Goal: Task Accomplishment & Management: Complete application form

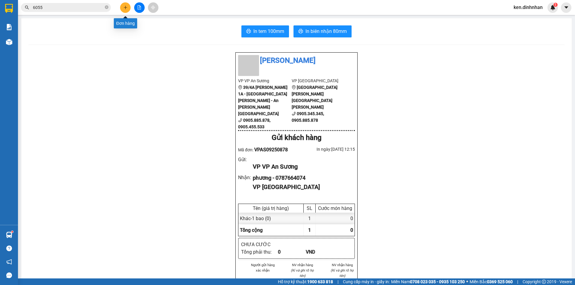
click at [126, 11] on button at bounding box center [125, 7] width 10 height 10
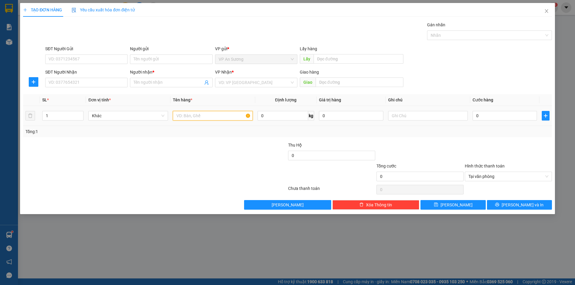
click at [181, 113] on input "text" at bounding box center [213, 116] width 80 height 10
click at [546, 12] on icon "close" at bounding box center [546, 11] width 5 height 5
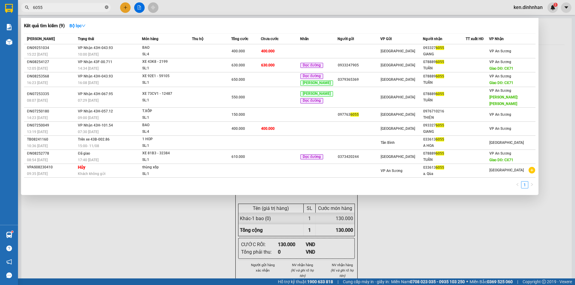
click at [106, 7] on icon "close-circle" at bounding box center [107, 7] width 4 height 4
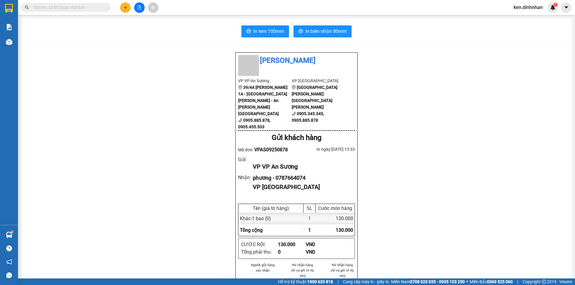
click at [78, 4] on input "text" at bounding box center [68, 7] width 71 height 7
click at [106, 6] on span at bounding box center [107, 7] width 4 height 7
click at [95, 7] on input "text" at bounding box center [68, 7] width 71 height 7
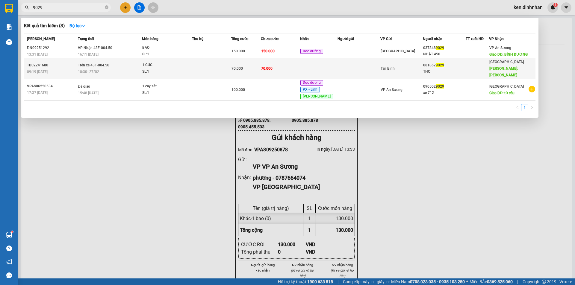
type input "9029"
click at [187, 62] on div "1 CUC" at bounding box center [164, 65] width 45 height 7
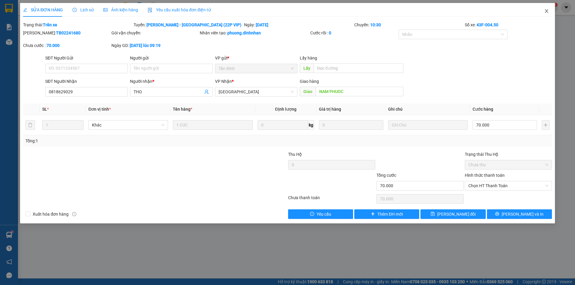
click at [545, 12] on icon "close" at bounding box center [546, 11] width 5 height 5
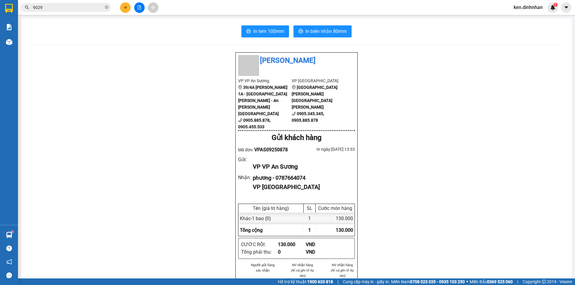
drag, startPoint x: 146, startPoint y: 62, endPoint x: 102, endPoint y: 35, distance: 51.8
click at [146, 62] on div "[PERSON_NAME] VP An [PERSON_NAME] 39/4A [PERSON_NAME] 1A - [GEOGRAPHIC_DATA][PE…" at bounding box center [296, 253] width 536 height 403
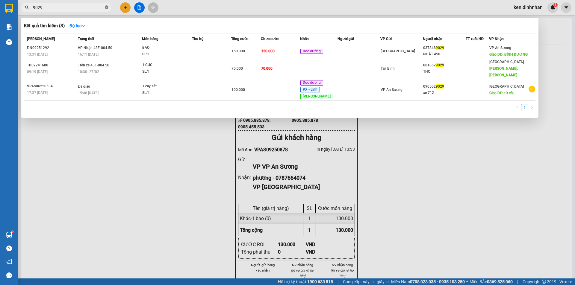
click at [108, 6] on icon "close-circle" at bounding box center [107, 7] width 4 height 4
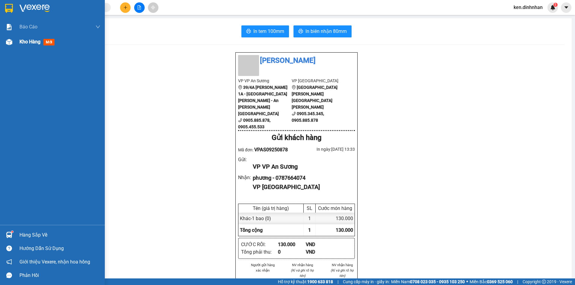
click at [24, 40] on span "Kho hàng" at bounding box center [29, 42] width 21 height 6
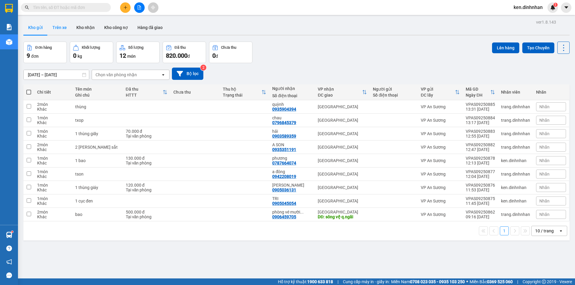
click at [63, 28] on button "Trên xe" at bounding box center [60, 27] width 24 height 14
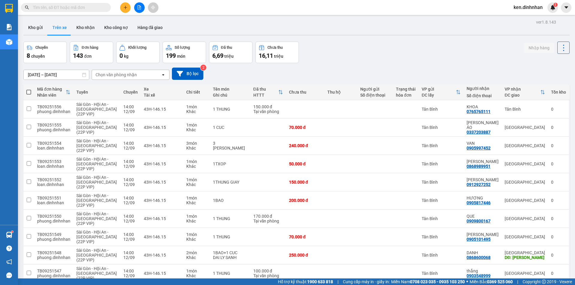
click at [98, 75] on div "Chọn văn phòng nhận" at bounding box center [116, 75] width 41 height 6
click at [130, 110] on div "VP An Sương" at bounding box center [131, 109] width 78 height 11
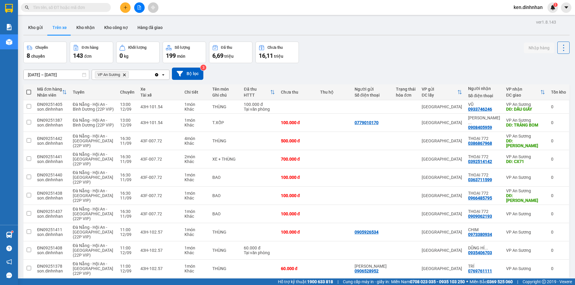
click at [28, 93] on span at bounding box center [28, 92] width 5 height 5
click at [29, 89] on input "checkbox" at bounding box center [29, 89] width 0 height 0
checkbox input "true"
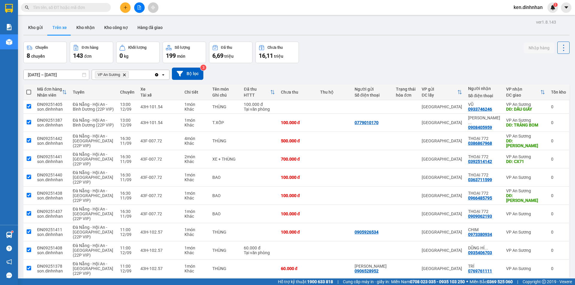
checkbox input "true"
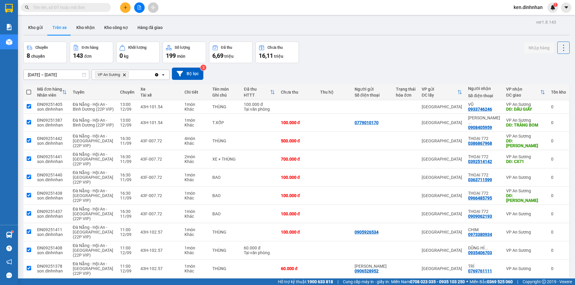
checkbox input "true"
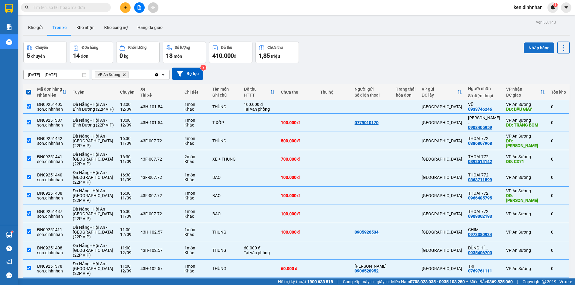
click at [524, 49] on button "Nhập hàng" at bounding box center [539, 48] width 31 height 11
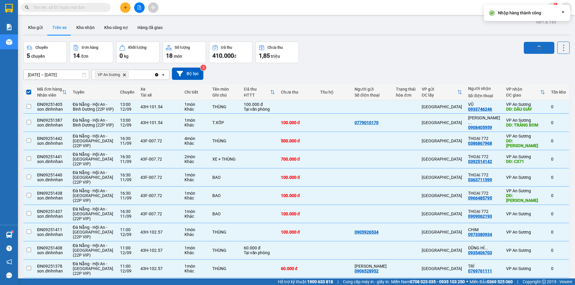
checkbox input "false"
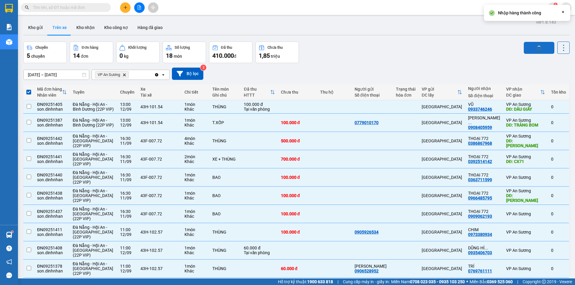
checkbox input "false"
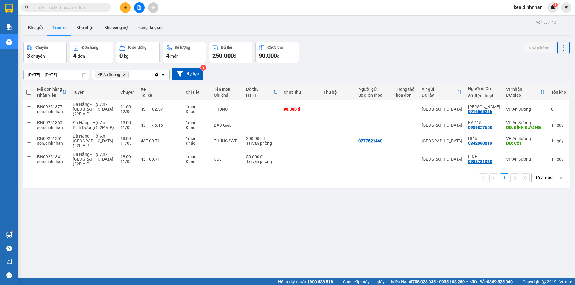
click at [30, 92] on span at bounding box center [28, 92] width 5 height 5
click at [29, 89] on input "checkbox" at bounding box center [29, 89] width 0 height 0
checkbox input "true"
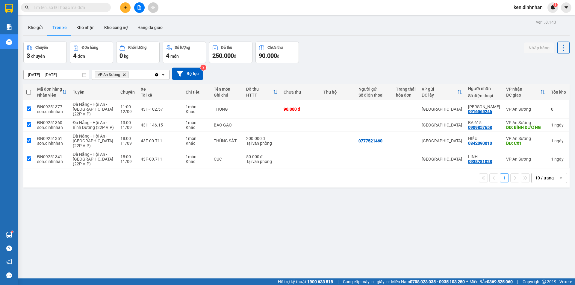
checkbox input "true"
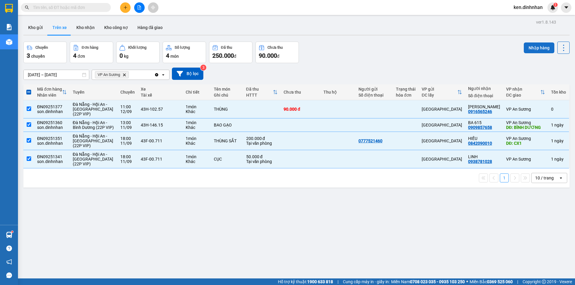
click at [531, 45] on button "Nhập hàng" at bounding box center [539, 48] width 31 height 11
checkbox input "false"
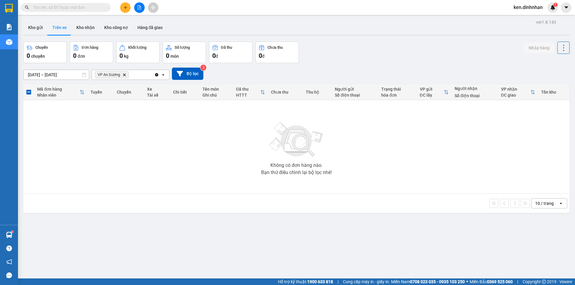
click at [62, 6] on input "text" at bounding box center [68, 7] width 71 height 7
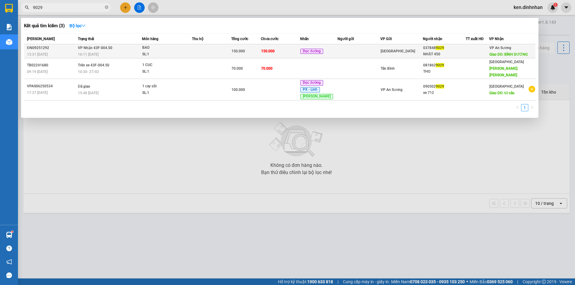
type input "9029"
click at [238, 49] on div "150.000" at bounding box center [246, 51] width 29 height 7
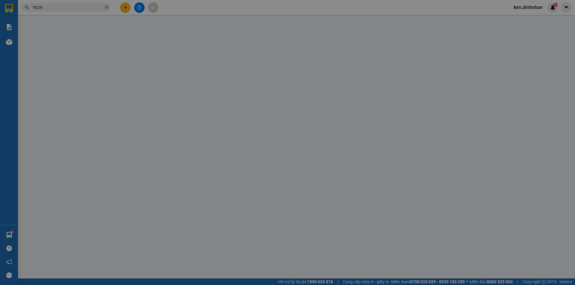
type input "0378489029"
type input "NHẬT 450"
type input "BÌNH DƯƠNG"
type input "150.000"
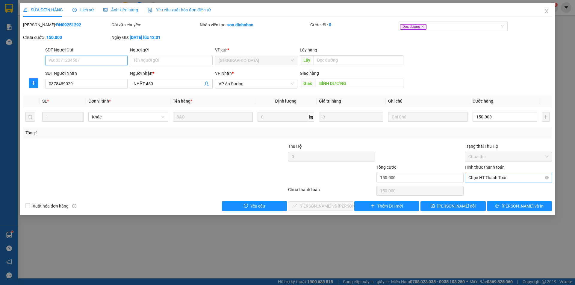
click at [520, 177] on span "Chọn HT Thanh Toán" at bounding box center [509, 177] width 80 height 9
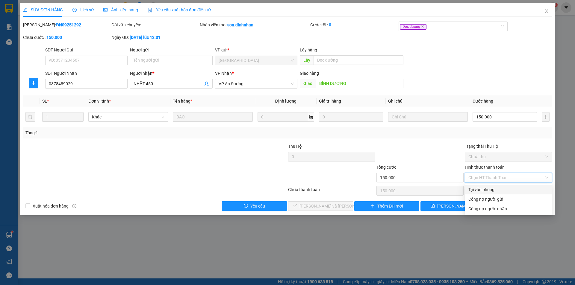
drag, startPoint x: 498, startPoint y: 191, endPoint x: 492, endPoint y: 191, distance: 5.7
click at [498, 191] on div "Tại văn phòng" at bounding box center [509, 190] width 80 height 7
type input "0"
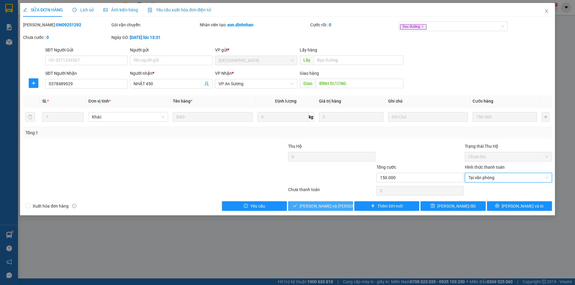
click at [346, 207] on button "[PERSON_NAME] và [PERSON_NAME] hàng" at bounding box center [320, 207] width 65 height 10
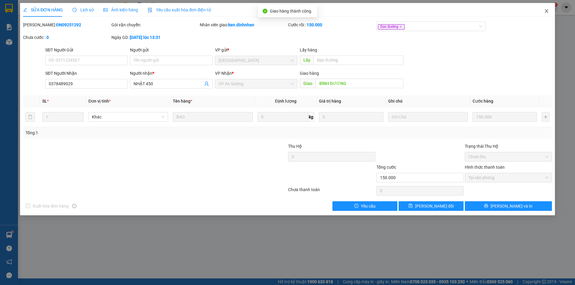
click at [546, 11] on icon "close" at bounding box center [546, 11] width 5 height 5
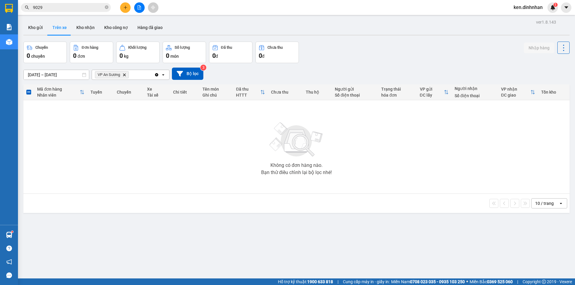
click at [66, 10] on input "9029" at bounding box center [68, 7] width 71 height 7
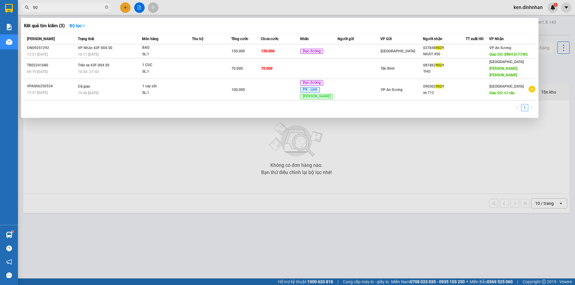
type input "9"
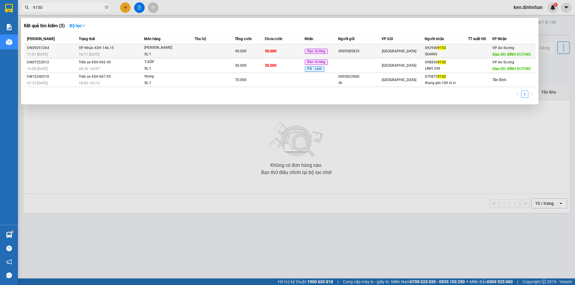
type input "9150"
click at [254, 54] on div "90.000" at bounding box center [249, 51] width 29 height 7
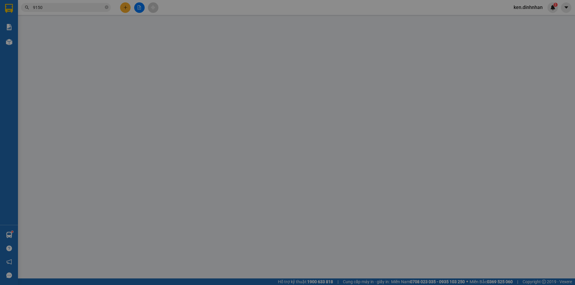
type input "0905585835"
type input "0929409150"
type input "QUANG"
type input "BÌNH DƯƠNG"
type input "90.000"
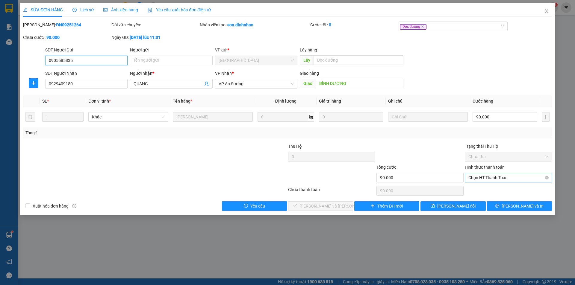
click at [521, 176] on span "Chọn HT Thanh Toán" at bounding box center [509, 177] width 80 height 9
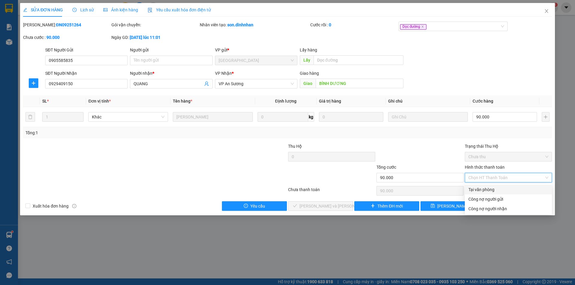
click at [507, 189] on div "Tại văn phòng" at bounding box center [509, 190] width 80 height 7
type input "0"
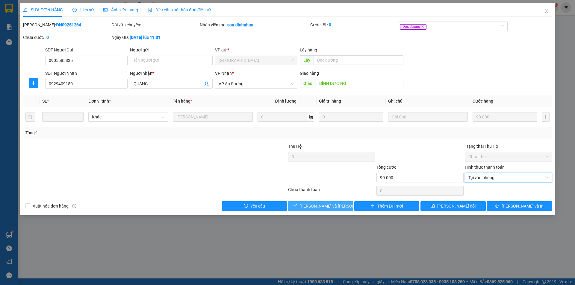
click at [326, 205] on span "[PERSON_NAME] và [PERSON_NAME] hàng" at bounding box center [340, 206] width 81 height 7
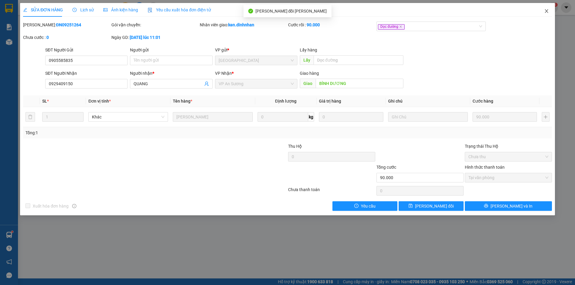
click at [549, 12] on icon "close" at bounding box center [546, 11] width 5 height 5
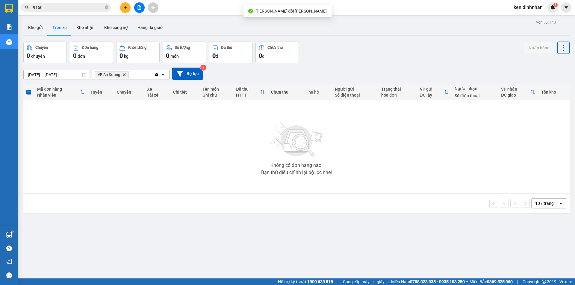
click at [90, 10] on input "9150" at bounding box center [68, 7] width 71 height 7
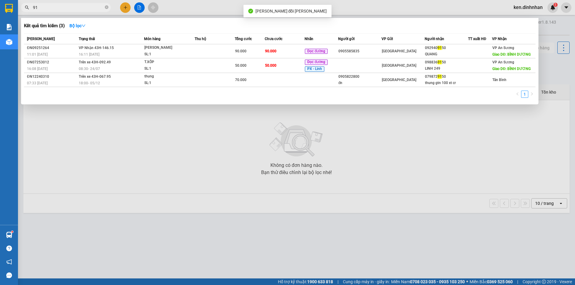
type input "9"
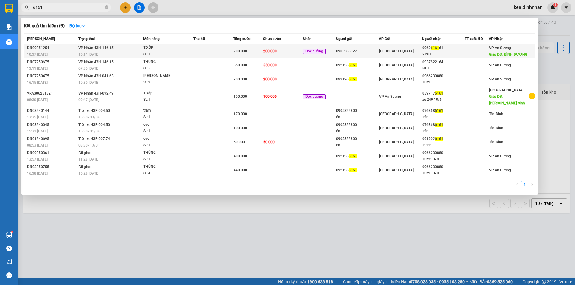
type input "6161"
click at [291, 52] on td "200.000" at bounding box center [283, 51] width 40 height 14
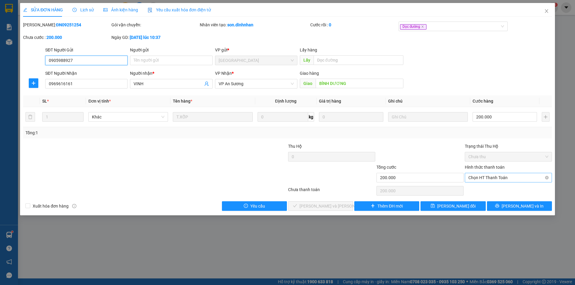
click at [500, 178] on span "Chọn HT Thanh Toán" at bounding box center [509, 177] width 80 height 9
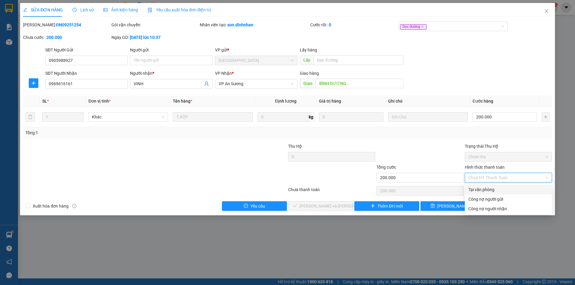
drag, startPoint x: 490, startPoint y: 187, endPoint x: 485, endPoint y: 188, distance: 4.7
click at [489, 188] on div "Tại văn phòng" at bounding box center [509, 190] width 80 height 7
type input "0"
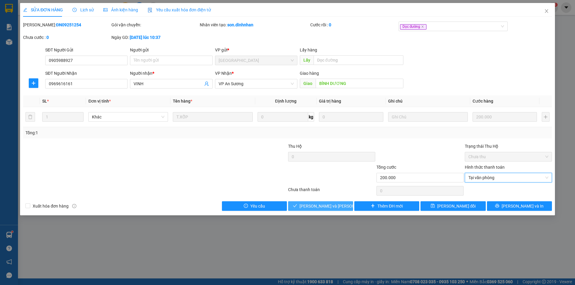
click at [333, 207] on span "[PERSON_NAME] và [PERSON_NAME] hàng" at bounding box center [340, 206] width 81 height 7
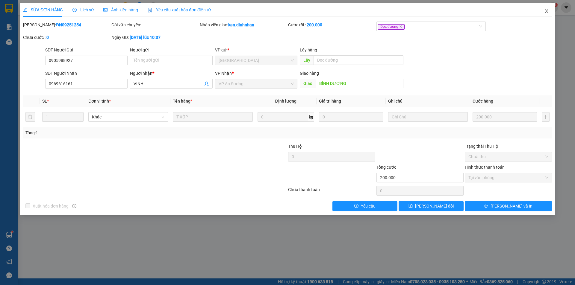
click at [547, 13] on icon "close" at bounding box center [546, 11] width 5 height 5
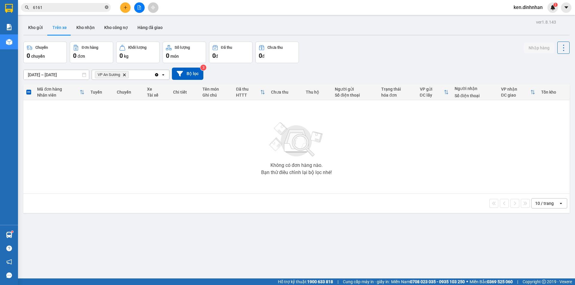
click at [106, 7] on icon "close-circle" at bounding box center [107, 7] width 4 height 4
click at [96, 7] on input "text" at bounding box center [68, 7] width 71 height 7
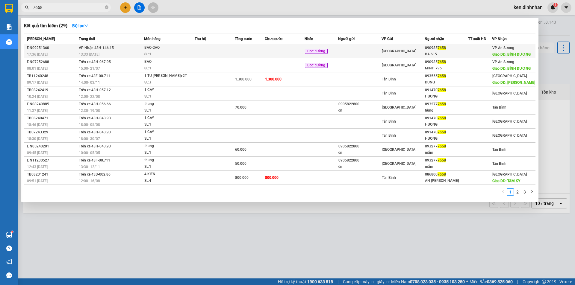
type input "7658"
click at [244, 50] on td at bounding box center [250, 51] width 30 height 14
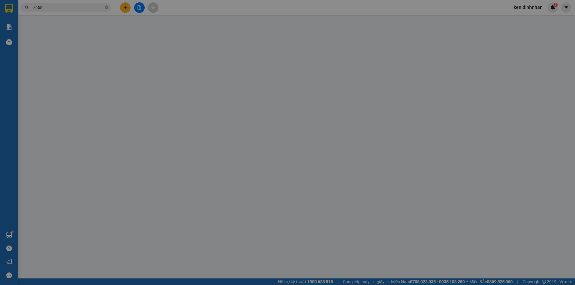
type input "0909857658"
type input "BA 615"
type input "BÌNH DƯƠNG"
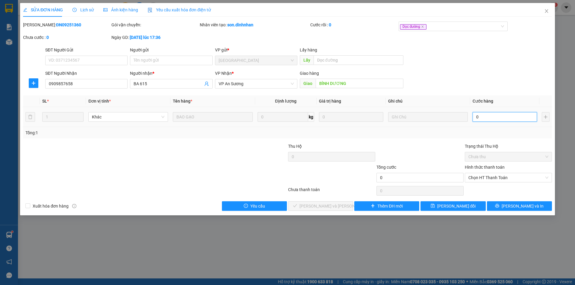
click at [480, 116] on input "0" at bounding box center [505, 117] width 64 height 10
type input "1"
type input "15"
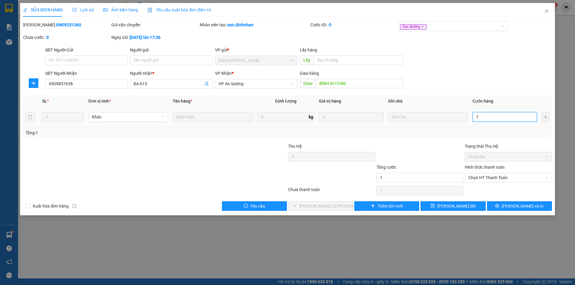
type input "15"
type input "150"
click at [495, 176] on span "Chọn HT Thanh Toán" at bounding box center [509, 177] width 80 height 9
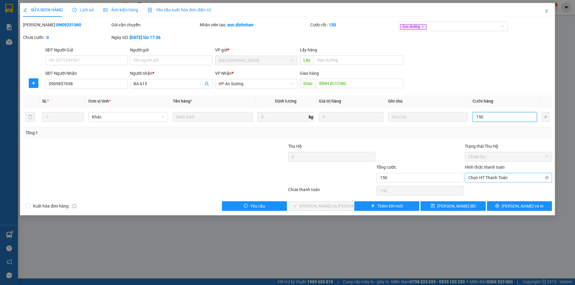
type input "150"
type input "150.000"
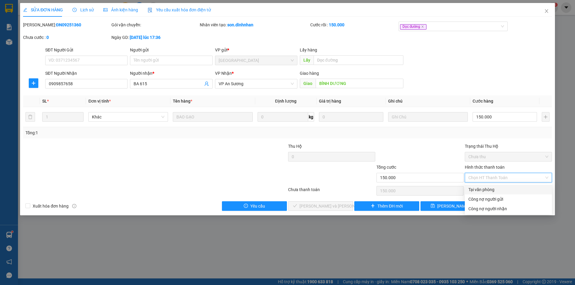
click at [488, 191] on div "Tại văn phòng" at bounding box center [509, 190] width 80 height 7
type input "0"
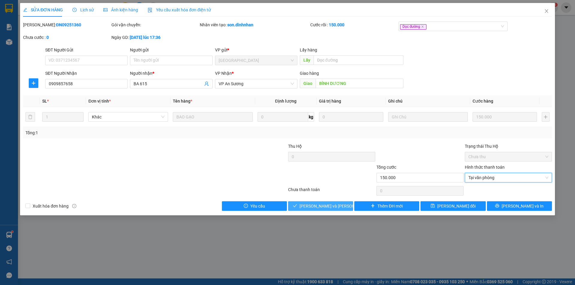
click at [334, 206] on span "[PERSON_NAME] và [PERSON_NAME] hàng" at bounding box center [340, 206] width 81 height 7
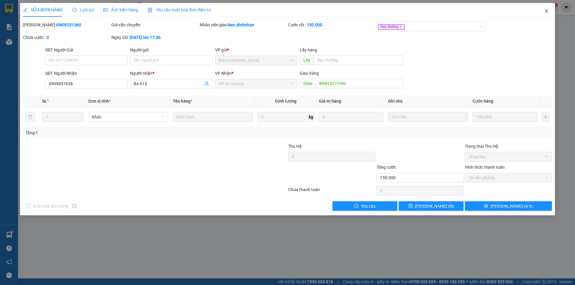
click at [546, 10] on icon "close" at bounding box center [546, 11] width 5 height 5
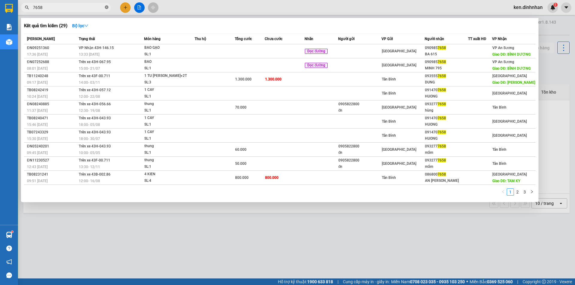
click at [106, 7] on icon "close-circle" at bounding box center [107, 7] width 4 height 4
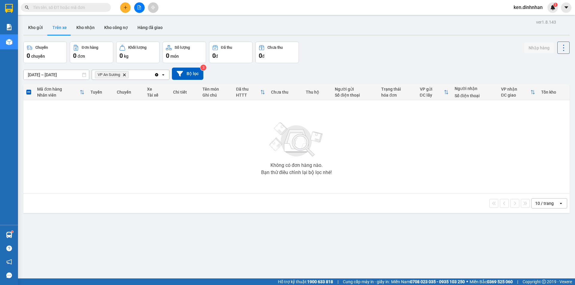
click at [84, 8] on input "text" at bounding box center [68, 7] width 71 height 7
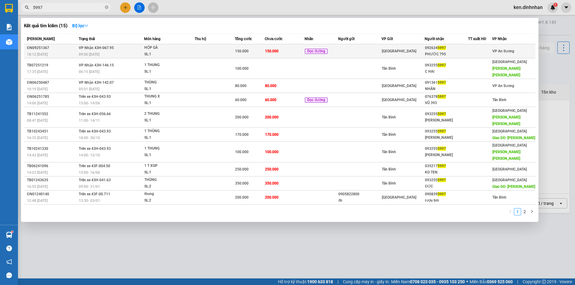
type input "5997"
click at [288, 47] on td "150.000" at bounding box center [285, 51] width 40 height 14
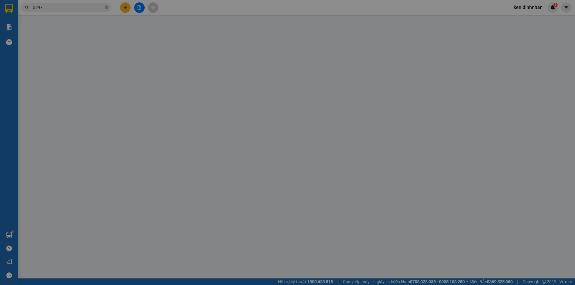
type input "0926345997"
type input "PHƯỚC 795"
type input "150.000"
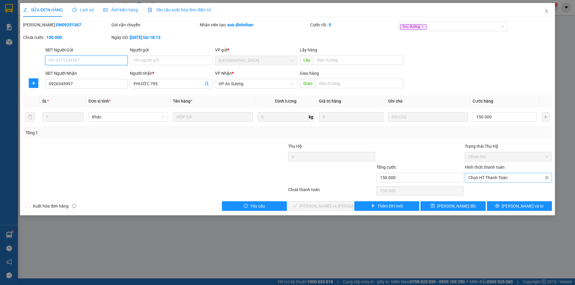
click at [535, 179] on span "Chọn HT Thanh Toán" at bounding box center [509, 177] width 80 height 9
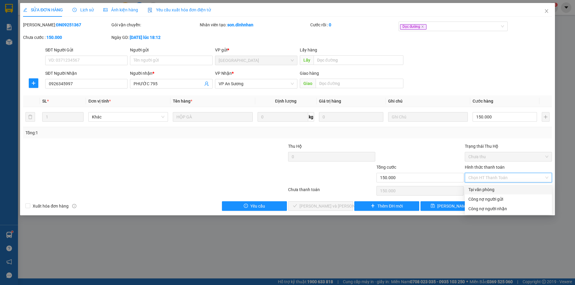
click at [498, 189] on div "Tại văn phòng" at bounding box center [509, 190] width 80 height 7
type input "0"
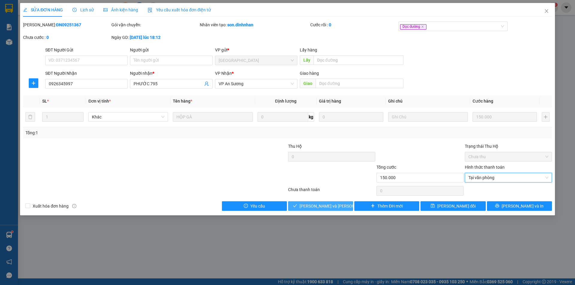
click at [327, 206] on span "[PERSON_NAME] và [PERSON_NAME] hàng" at bounding box center [340, 206] width 81 height 7
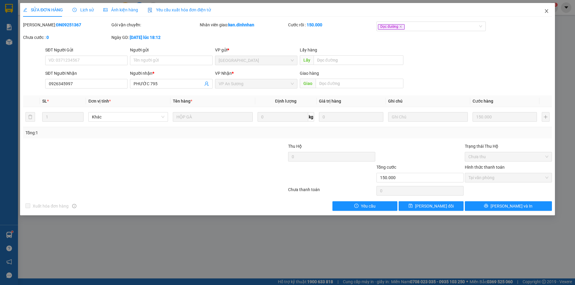
click at [547, 12] on icon "close" at bounding box center [546, 11] width 3 height 4
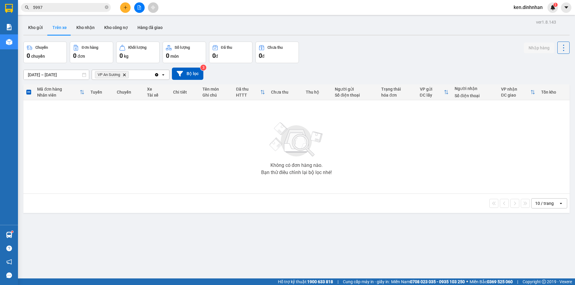
click at [122, 7] on button at bounding box center [125, 7] width 10 height 10
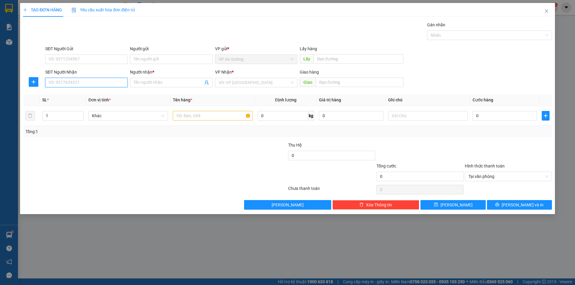
click at [99, 80] on input "SĐT Người Nhận" at bounding box center [86, 83] width 82 height 10
type input "0906188382"
drag, startPoint x: 90, startPoint y: 93, endPoint x: 202, endPoint y: 128, distance: 116.8
click at [91, 94] on div "0906188382 - A [PERSON_NAME]" at bounding box center [86, 94] width 75 height 7
type input "A [PERSON_NAME]"
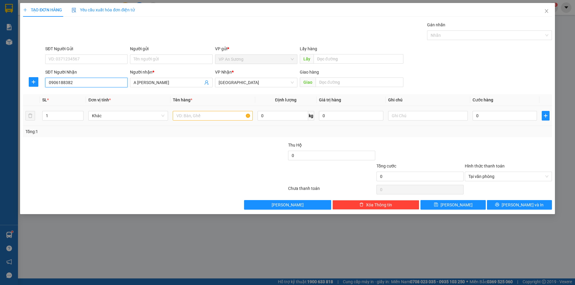
type input "0906188382"
click at [215, 117] on input "text" at bounding box center [213, 116] width 80 height 10
type input "1 xốp"
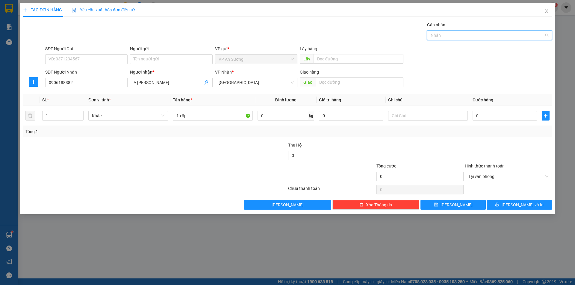
click at [431, 38] on input "Gán nhãn" at bounding box center [431, 35] width 1 height 7
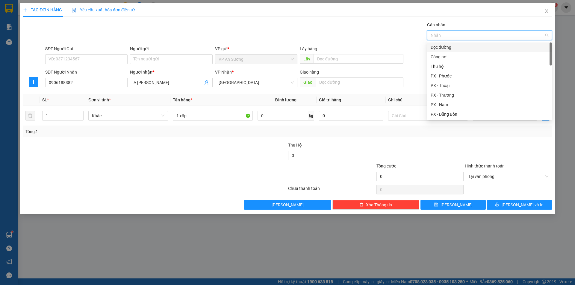
drag, startPoint x: 444, startPoint y: 48, endPoint x: 384, endPoint y: 61, distance: 61.5
click at [444, 48] on div "Dọc đường" at bounding box center [490, 47] width 118 height 7
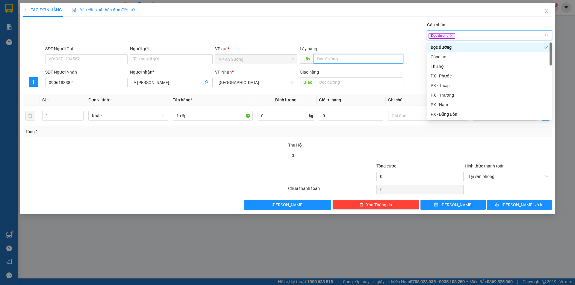
click at [374, 63] on input "text" at bounding box center [359, 59] width 90 height 10
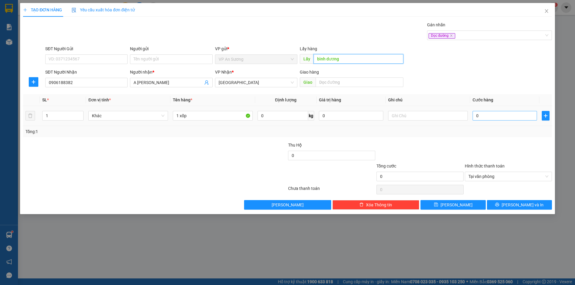
type input "bình dương"
click at [511, 112] on input "0" at bounding box center [505, 116] width 64 height 10
type input "3"
type input "30"
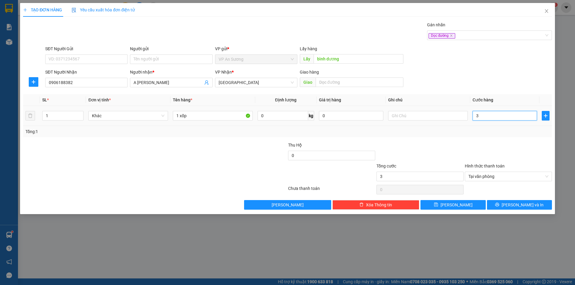
type input "30"
type input "300"
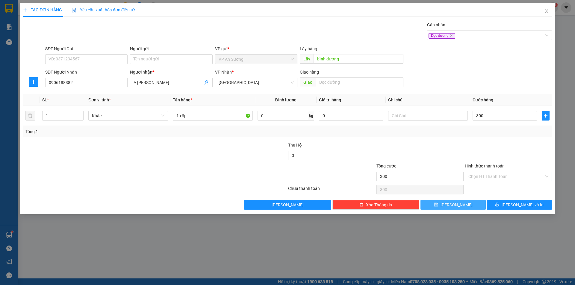
type input "300.000"
drag, startPoint x: 470, startPoint y: 206, endPoint x: 167, endPoint y: 111, distance: 317.5
click at [469, 206] on button "[PERSON_NAME]" at bounding box center [453, 205] width 65 height 10
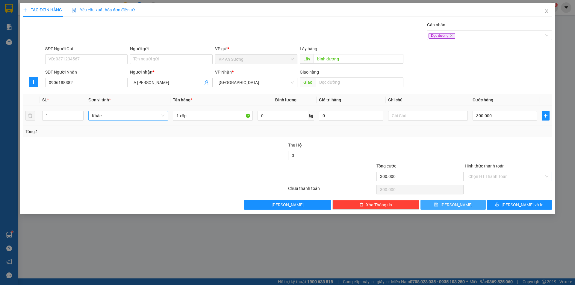
type input "0"
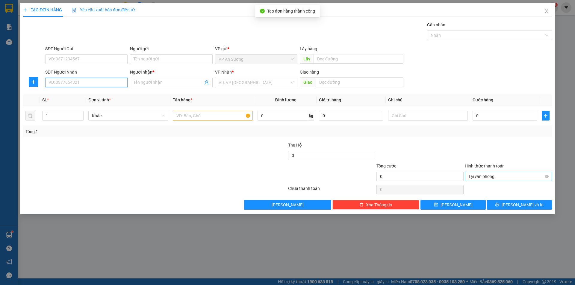
click at [105, 84] on input "SĐT Người Nhận" at bounding box center [86, 83] width 82 height 10
type input "0944270701"
click at [143, 85] on input "Người nhận *" at bounding box center [168, 82] width 69 height 7
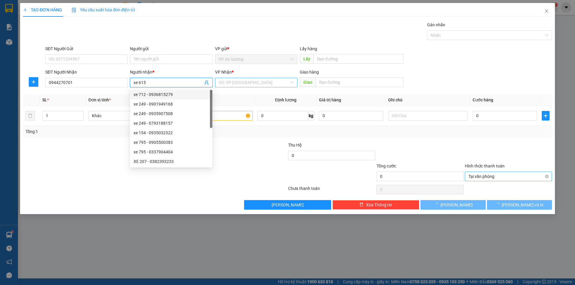
type input "xe 615"
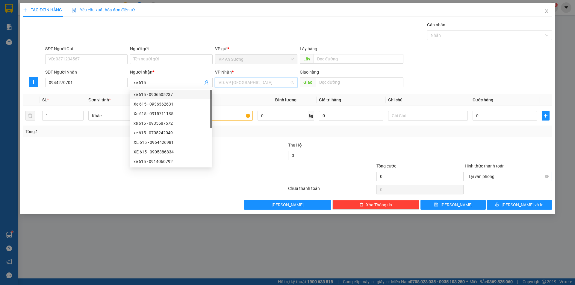
click at [270, 84] on input "search" at bounding box center [254, 82] width 71 height 9
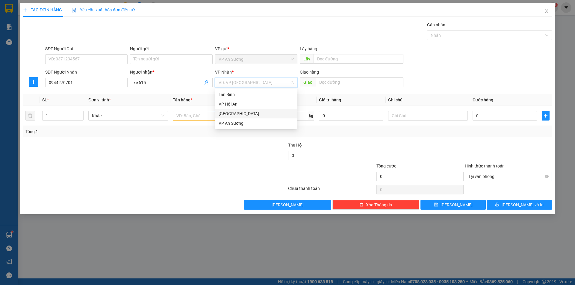
click at [250, 114] on div "[GEOGRAPHIC_DATA]" at bounding box center [256, 114] width 75 height 7
click at [205, 116] on input "text" at bounding box center [213, 116] width 80 height 10
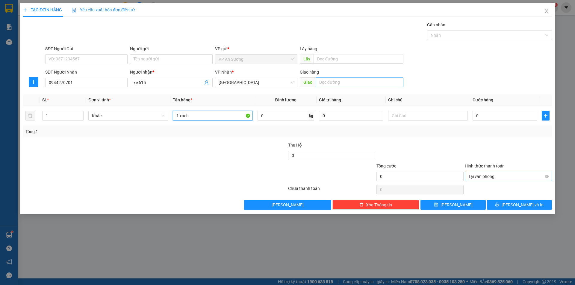
type input "1 xách"
click at [340, 81] on input "text" at bounding box center [360, 83] width 88 height 10
type input "[PERSON_NAME]"
click at [348, 59] on input "text" at bounding box center [359, 59] width 90 height 10
type input "[PERSON_NAME] dươg"
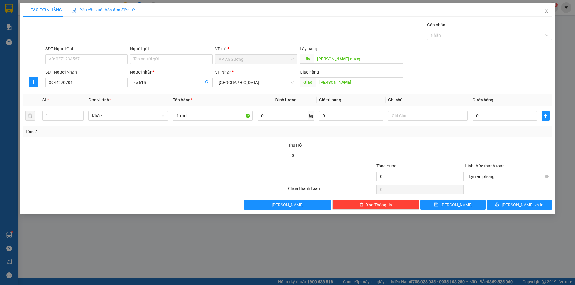
click at [459, 30] on div "Gán nhãn" at bounding box center [489, 26] width 125 height 9
click at [452, 38] on div at bounding box center [487, 35] width 116 height 7
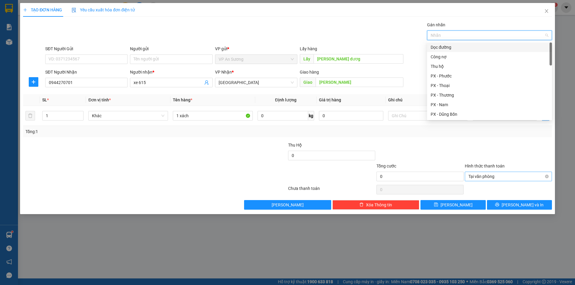
click at [448, 49] on div "Dọc đường" at bounding box center [490, 47] width 118 height 7
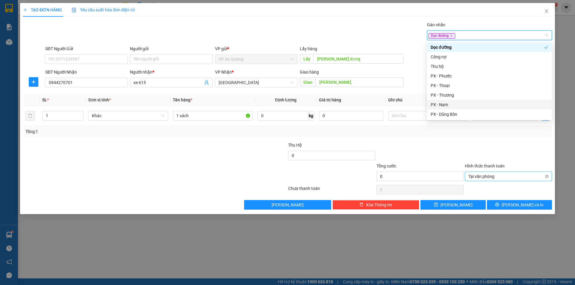
type input "a"
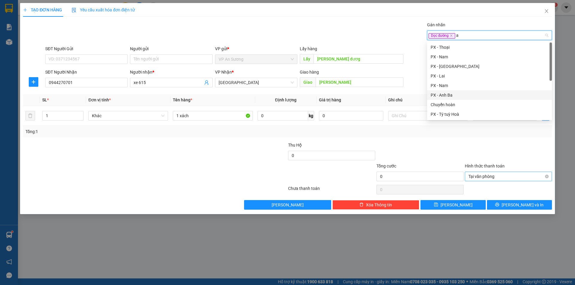
click at [460, 98] on div "PX - Anh Ba" at bounding box center [490, 95] width 118 height 7
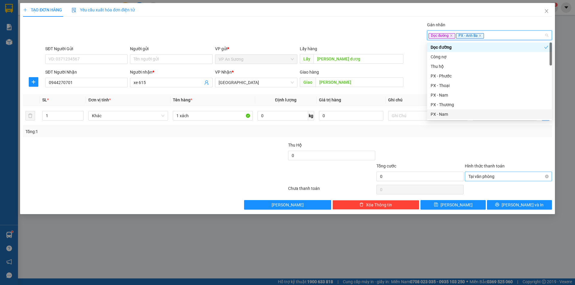
drag, startPoint x: 445, startPoint y: 148, endPoint x: 463, endPoint y: 144, distance: 18.5
click at [452, 147] on div at bounding box center [420, 152] width 88 height 21
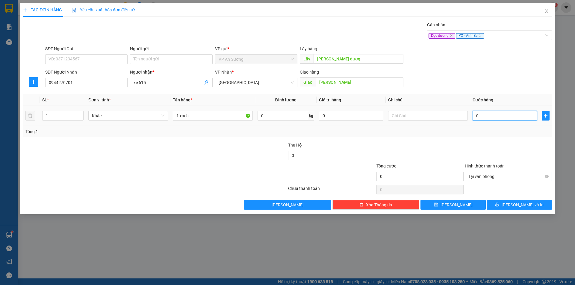
click at [510, 114] on input "0" at bounding box center [505, 116] width 64 height 10
type input "1"
type input "15"
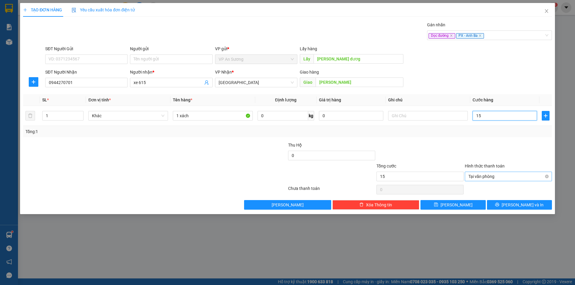
type input "150"
drag, startPoint x: 547, startPoint y: 176, endPoint x: 489, endPoint y: 206, distance: 65.1
type input "150.000"
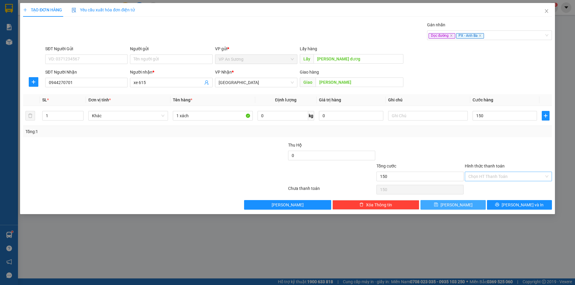
type input "150.000"
click at [475, 204] on button "[PERSON_NAME]" at bounding box center [453, 205] width 65 height 10
type input "0"
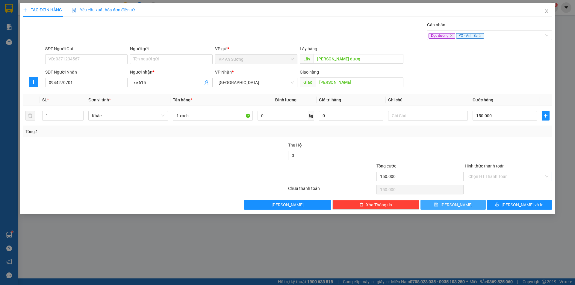
type input "0"
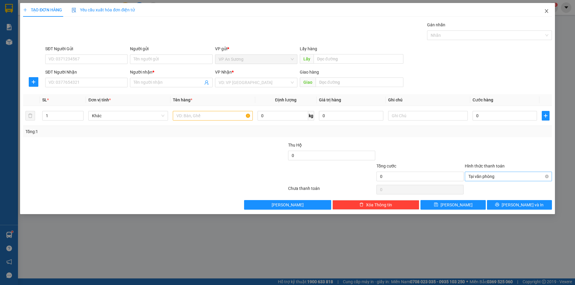
click at [550, 11] on span "Close" at bounding box center [546, 11] width 17 height 17
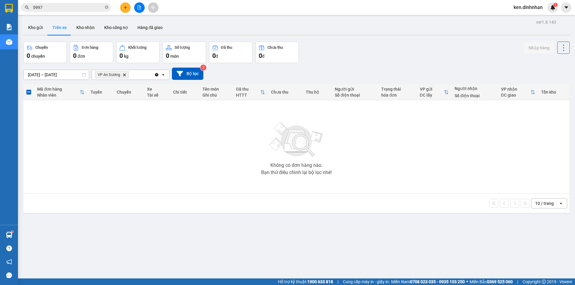
click at [125, 75] on icon "VP An Sương, close by backspace" at bounding box center [124, 74] width 3 height 3
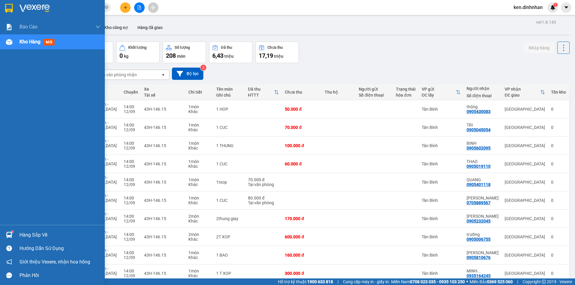
click at [25, 48] on div "Kho hàng mới" at bounding box center [59, 41] width 81 height 15
click at [22, 41] on span "Kho hàng" at bounding box center [29, 42] width 21 height 6
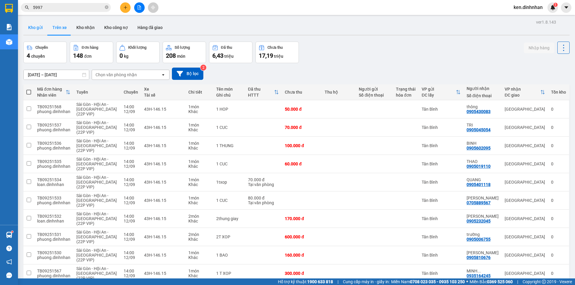
click at [38, 28] on button "Kho gửi" at bounding box center [35, 27] width 24 height 14
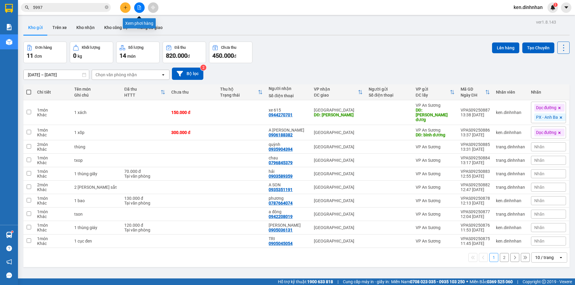
click at [140, 9] on icon "file-add" at bounding box center [139, 7] width 4 height 4
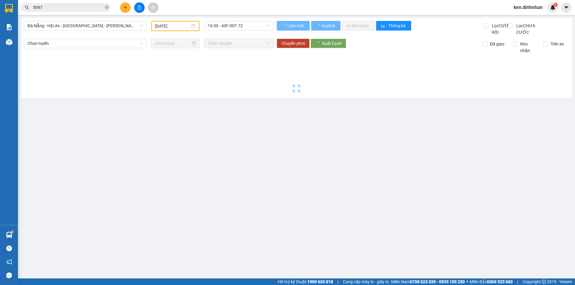
type input "[DATE]"
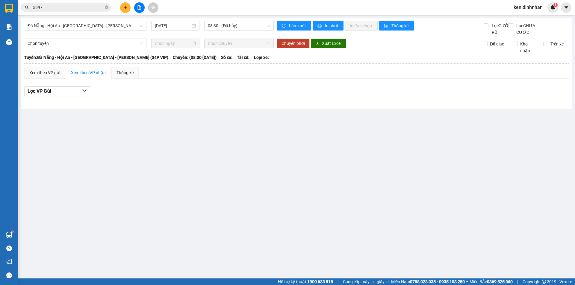
click at [139, 5] on button at bounding box center [139, 7] width 10 height 10
click at [123, 26] on span "Đà Nẵng - Hội An - [GEOGRAPHIC_DATA] - [PERSON_NAME] (34P VIP)" at bounding box center [85, 25] width 115 height 9
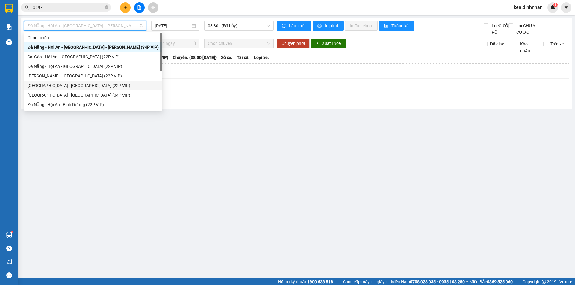
click at [67, 85] on div "[GEOGRAPHIC_DATA] - [GEOGRAPHIC_DATA] (22P VIP)" at bounding box center [93, 85] width 131 height 7
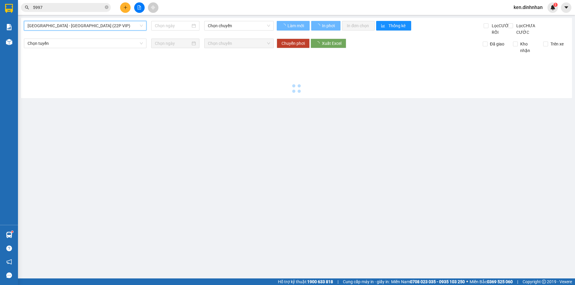
type input "[DATE]"
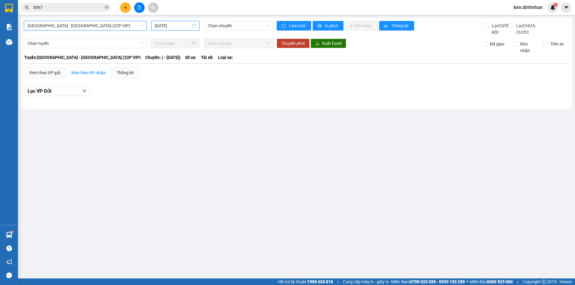
click at [187, 25] on input "[DATE]" at bounding box center [173, 25] width 36 height 7
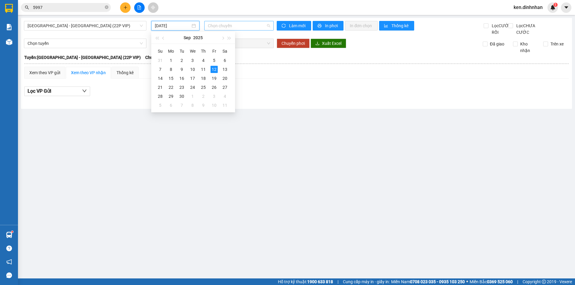
click at [251, 27] on span "Chọn chuyến" at bounding box center [239, 25] width 62 height 9
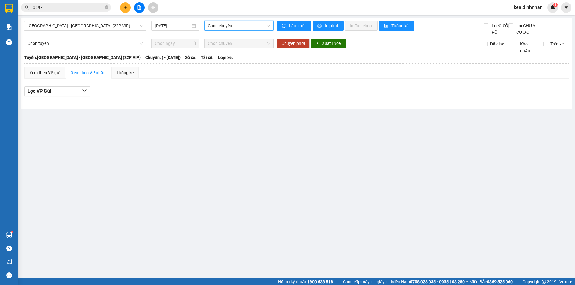
click at [233, 27] on span "Chọn chuyến" at bounding box center [239, 25] width 62 height 9
click at [182, 28] on input "[DATE]" at bounding box center [173, 25] width 36 height 7
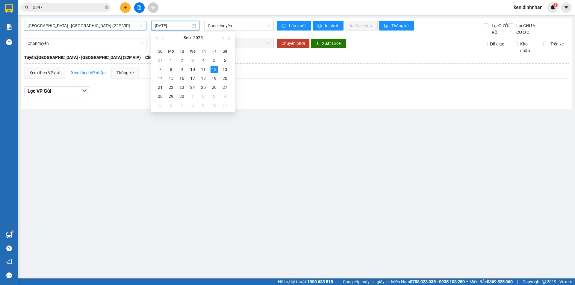
click at [110, 23] on span "[GEOGRAPHIC_DATA] - [GEOGRAPHIC_DATA] (22P VIP)" at bounding box center [85, 25] width 115 height 9
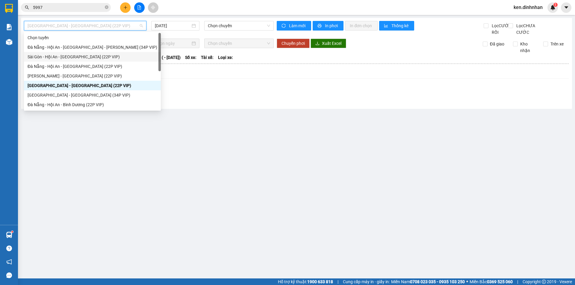
click at [76, 55] on div "Sài Gòn - Hội An - [GEOGRAPHIC_DATA] (22P VIP)" at bounding box center [93, 57] width 130 height 7
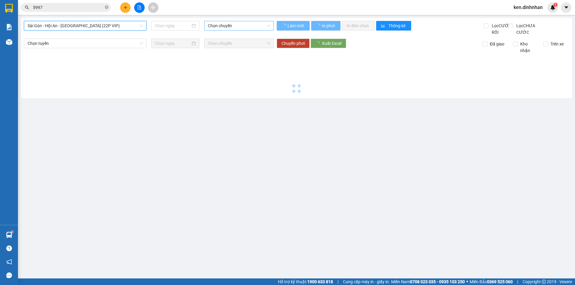
type input "[DATE]"
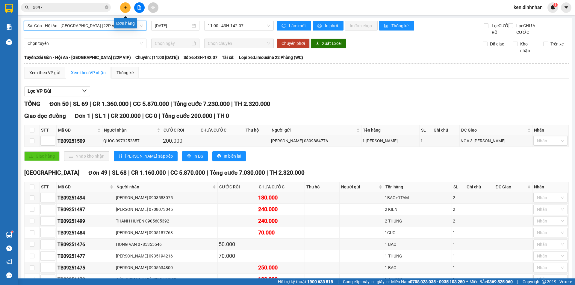
click at [128, 8] on button at bounding box center [125, 7] width 10 height 10
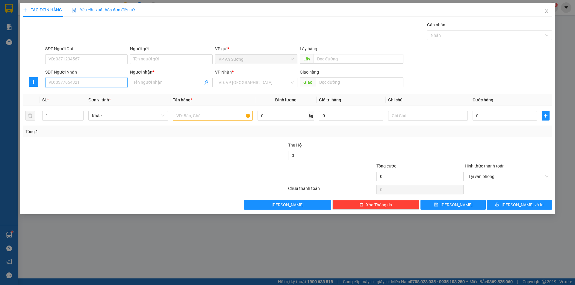
click at [103, 84] on input "SĐT Người Nhận" at bounding box center [86, 83] width 82 height 10
click at [181, 114] on input "text" at bounding box center [213, 116] width 80 height 10
type input "1 cục đen"
click at [96, 79] on input "SĐT Người Nhận" at bounding box center [86, 83] width 82 height 10
click at [87, 94] on div "0935809242 - Sự" at bounding box center [86, 94] width 75 height 7
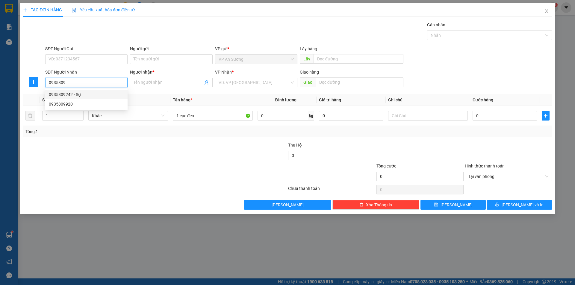
type input "0935809242"
type input "Sự"
type input "0935809242"
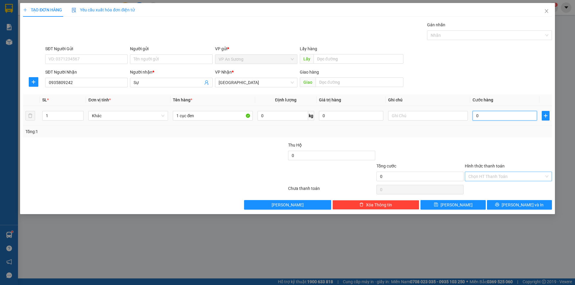
click at [492, 114] on input "0" at bounding box center [505, 116] width 64 height 10
type input "1"
type input "15"
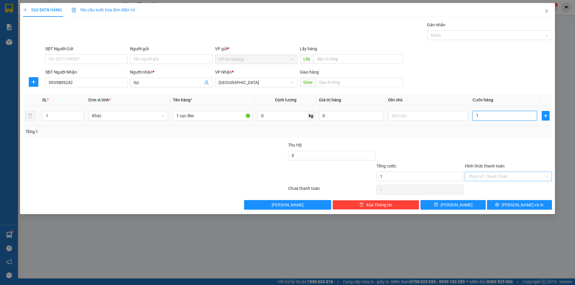
type input "15"
type input "150"
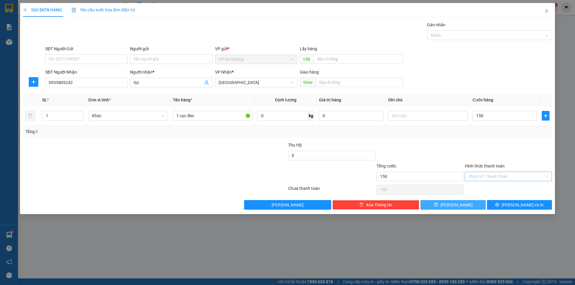
type input "150.000"
click at [476, 207] on button "[PERSON_NAME]" at bounding box center [453, 205] width 65 height 10
type input "0"
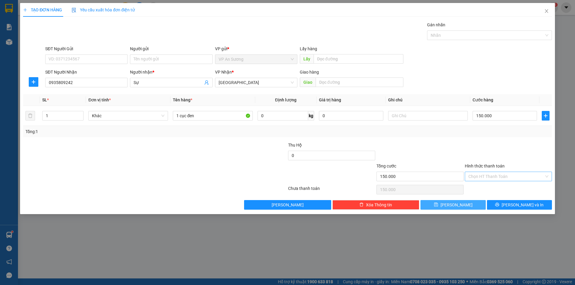
type input "0"
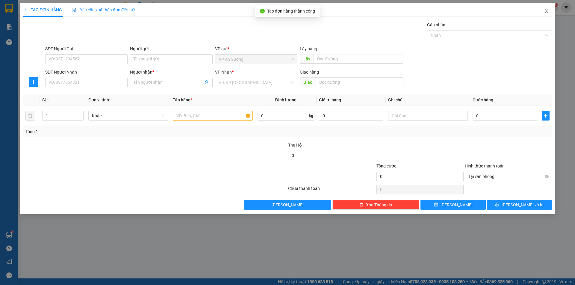
click at [547, 12] on icon "close" at bounding box center [546, 11] width 3 height 4
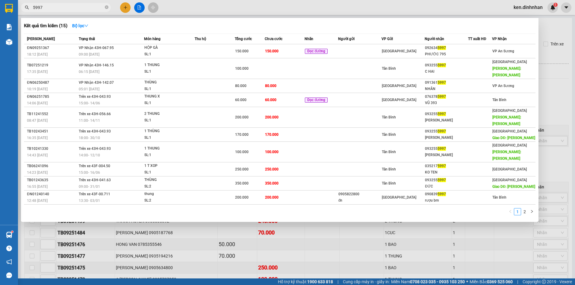
click at [88, 8] on input "5997" at bounding box center [68, 7] width 71 height 7
type input "5"
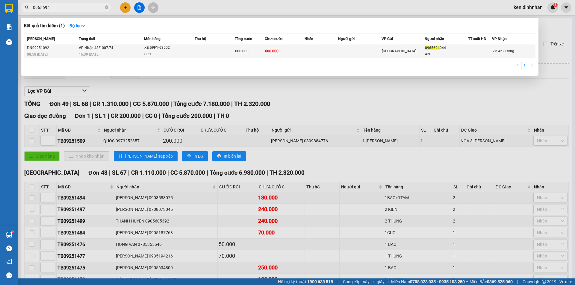
type input "0965694"
click at [245, 48] on td "600.000" at bounding box center [250, 51] width 30 height 14
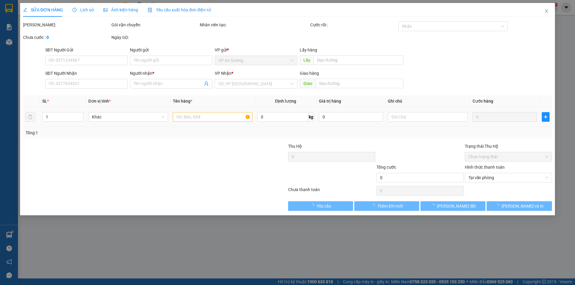
type input "0965694044"
type input "ÂN"
type input "600.000"
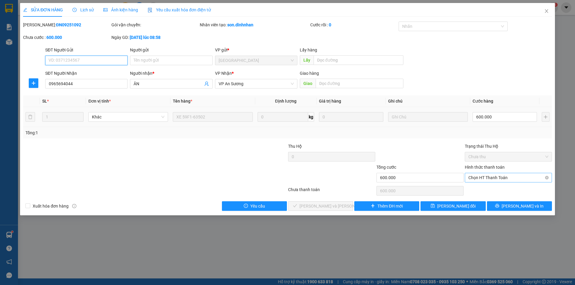
drag, startPoint x: 517, startPoint y: 176, endPoint x: 509, endPoint y: 182, distance: 10.3
click at [516, 177] on span "Chọn HT Thanh Toán" at bounding box center [509, 177] width 80 height 9
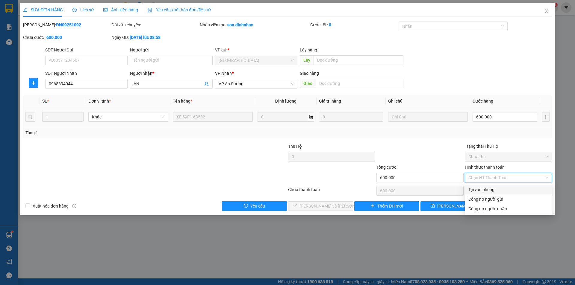
click at [479, 192] on div "Tại văn phòng" at bounding box center [509, 190] width 80 height 7
type input "0"
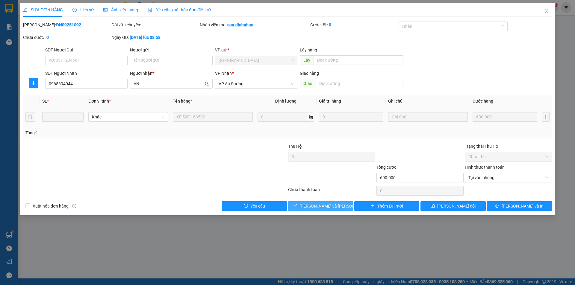
click at [327, 206] on span "[PERSON_NAME] và [PERSON_NAME] hàng" at bounding box center [340, 206] width 81 height 7
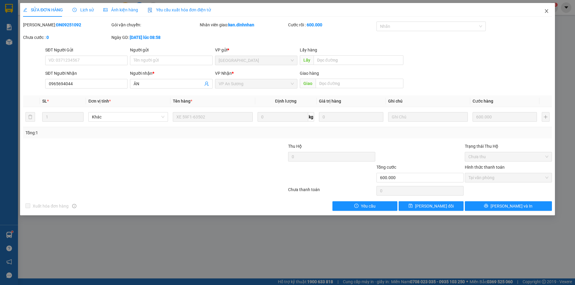
click at [546, 12] on icon "close" at bounding box center [546, 11] width 5 height 5
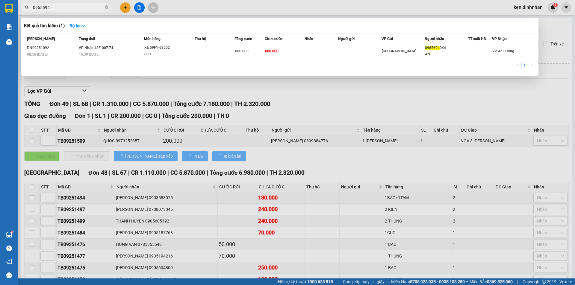
click at [68, 10] on input "0965694" at bounding box center [68, 7] width 71 height 7
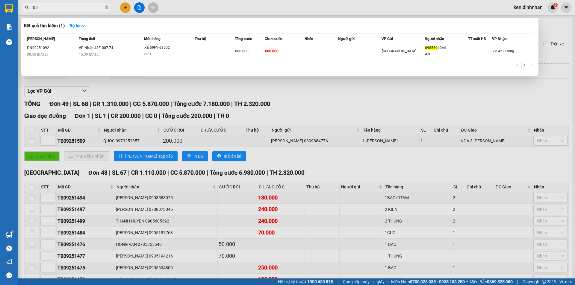
type input "0"
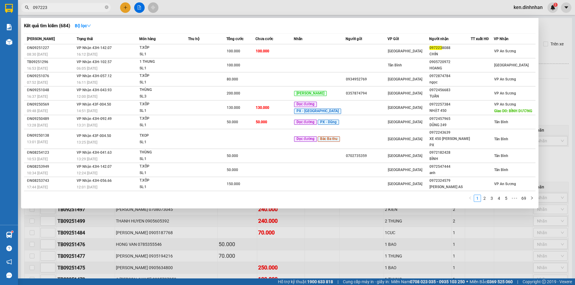
type input "0972238"
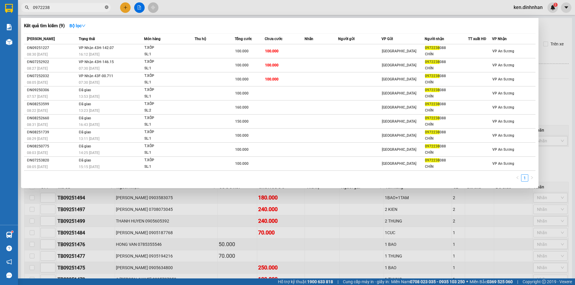
click at [107, 6] on icon "close-circle" at bounding box center [107, 7] width 4 height 4
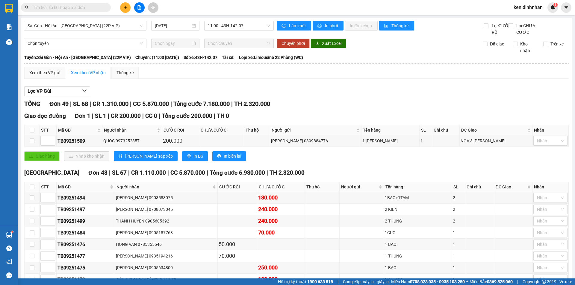
click at [93, 8] on input "text" at bounding box center [68, 7] width 71 height 7
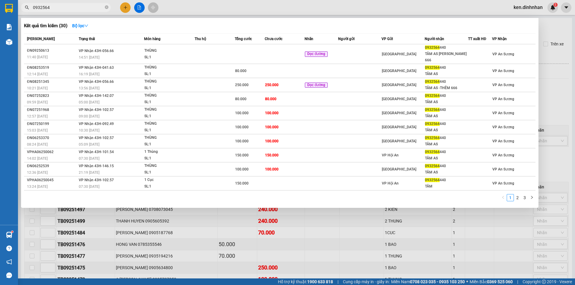
click at [85, 5] on input "0932564" at bounding box center [68, 7] width 71 height 7
type input "0932564440"
click at [94, 238] on div at bounding box center [287, 142] width 575 height 285
click at [93, 9] on input "0932564440" at bounding box center [68, 7] width 71 height 7
click at [107, 8] on icon "close-circle" at bounding box center [107, 7] width 4 height 4
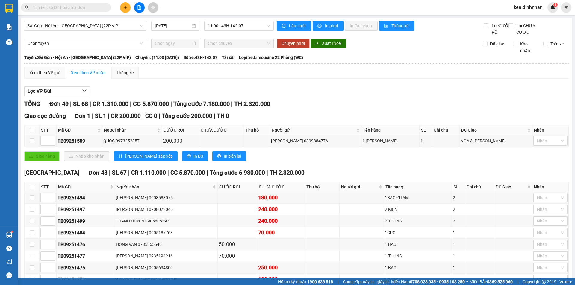
click at [98, 10] on input "text" at bounding box center [68, 7] width 71 height 7
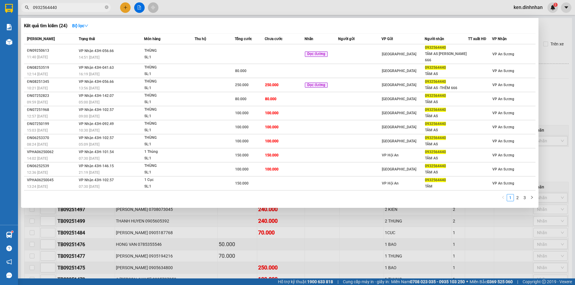
type input "0932564440"
click at [159, 29] on div "Kết quả [PERSON_NAME] ( 24 ) Bộ lọc" at bounding box center [280, 26] width 512 height 10
click at [114, 10] on div "0932564440" at bounding box center [58, 7] width 117 height 9
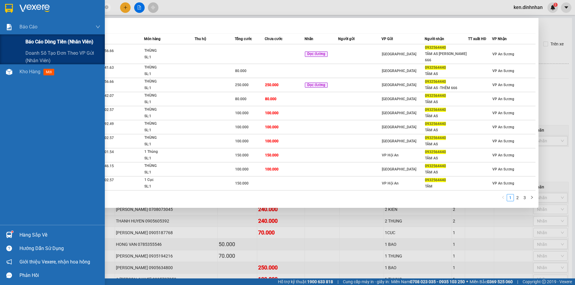
click at [50, 40] on span "Báo cáo dòng tiền (nhân viên)" at bounding box center [59, 41] width 68 height 7
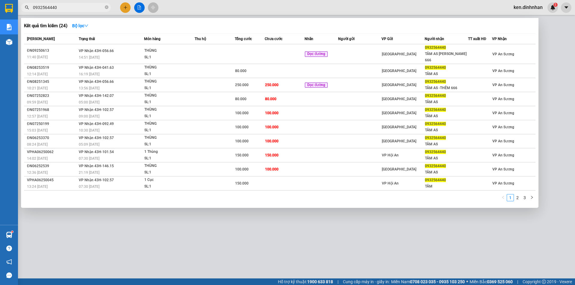
click at [142, 18] on div at bounding box center [287, 142] width 575 height 285
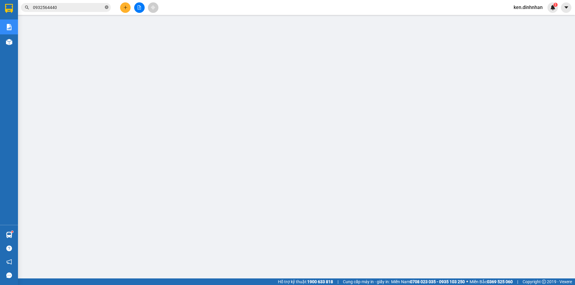
click at [105, 8] on icon "close-circle" at bounding box center [107, 7] width 4 height 4
click at [94, 7] on input "text" at bounding box center [68, 7] width 71 height 7
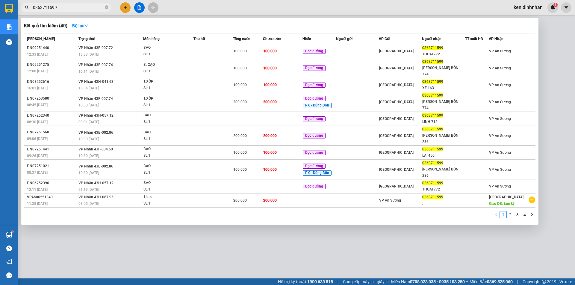
type input "0363711599"
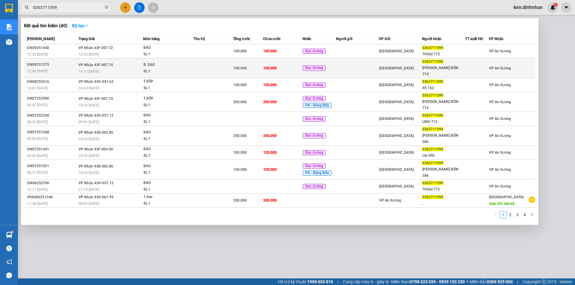
click at [472, 65] on div at bounding box center [477, 68] width 23 height 6
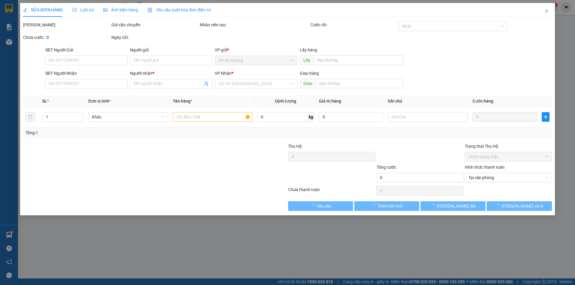
type input "0363711599"
type input "[PERSON_NAME] BỐN 774"
type input "100.000"
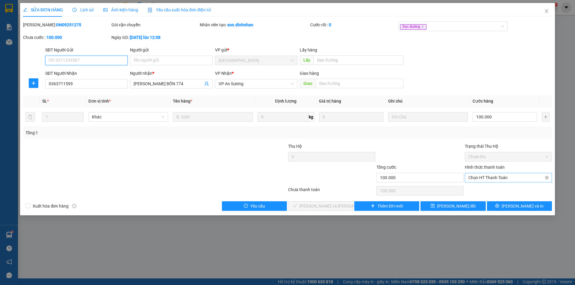
click at [494, 179] on span "Chọn HT Thanh Toán" at bounding box center [509, 177] width 80 height 9
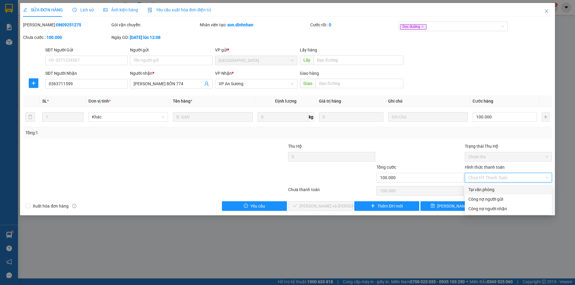
click at [485, 190] on div "Tại văn phòng" at bounding box center [509, 190] width 80 height 7
type input "0"
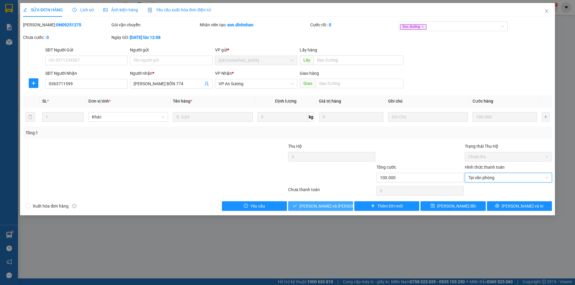
click at [317, 206] on span "[PERSON_NAME] và [PERSON_NAME] hàng" at bounding box center [340, 206] width 81 height 7
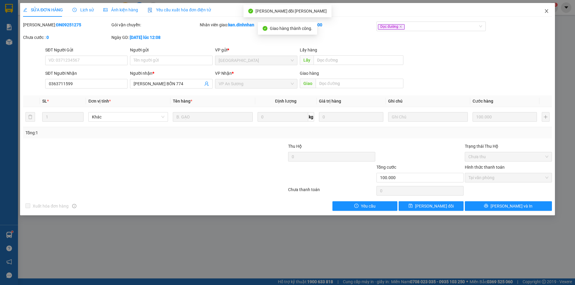
click at [549, 11] on icon "close" at bounding box center [546, 11] width 5 height 5
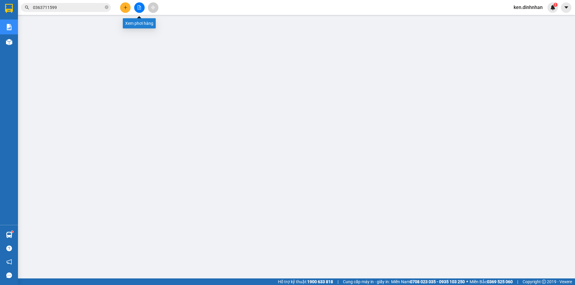
click at [138, 7] on icon "file-add" at bounding box center [139, 7] width 4 height 4
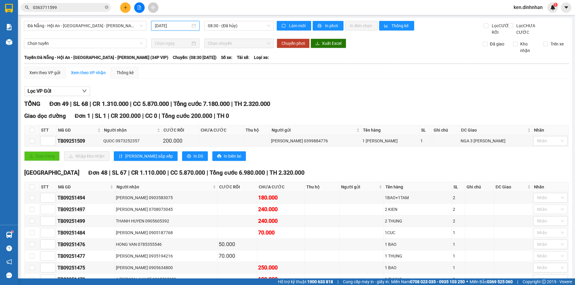
click at [183, 25] on input "[DATE]" at bounding box center [173, 25] width 36 height 7
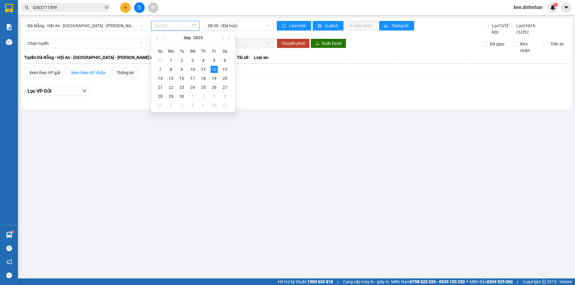
click at [203, 68] on div "11" at bounding box center [203, 69] width 7 height 7
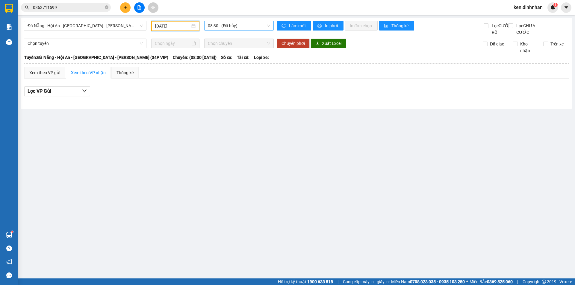
click at [226, 24] on span "08:30 - (Đã hủy)" at bounding box center [239, 25] width 62 height 9
click at [108, 25] on span "Đà Nẵng - Hội An - [GEOGRAPHIC_DATA] - [PERSON_NAME] (34P VIP)" at bounding box center [85, 25] width 115 height 9
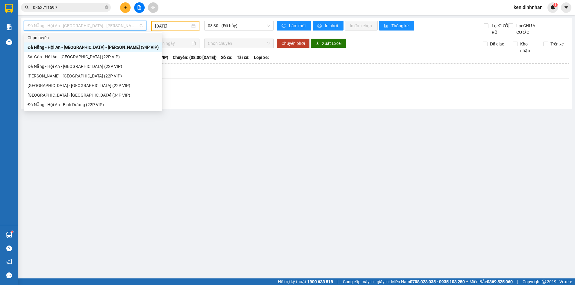
click at [173, 28] on input "[DATE]" at bounding box center [172, 26] width 35 height 7
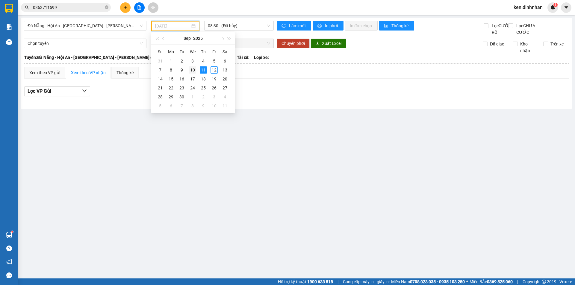
click at [193, 70] on div "10" at bounding box center [192, 70] width 7 height 7
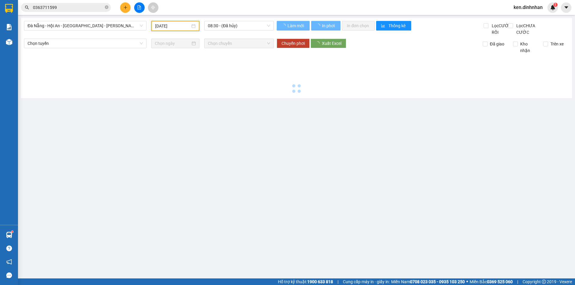
type input "[DATE]"
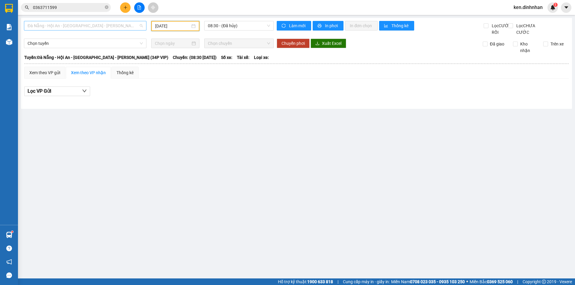
click at [108, 26] on span "Đà Nẵng - Hội An - [GEOGRAPHIC_DATA] - [PERSON_NAME] (34P VIP)" at bounding box center [85, 25] width 115 height 9
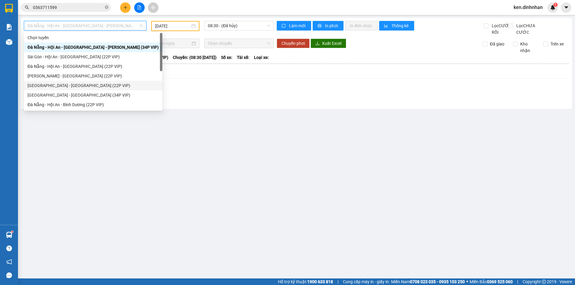
scroll to position [10, 0]
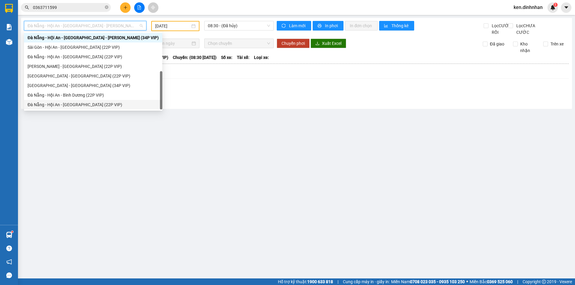
click at [84, 104] on div "Đà Nẵng - Hội An - [GEOGRAPHIC_DATA] (22P VIP)" at bounding box center [93, 105] width 131 height 7
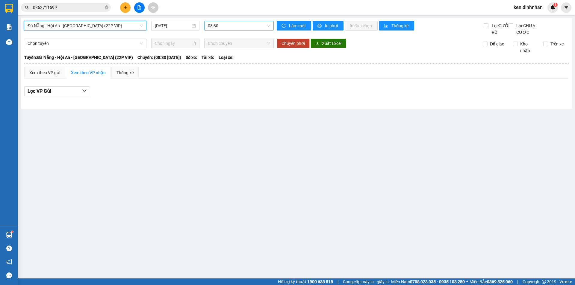
click at [238, 28] on span "08:30" at bounding box center [239, 25] width 62 height 9
click at [174, 27] on input "[DATE]" at bounding box center [173, 25] width 36 height 7
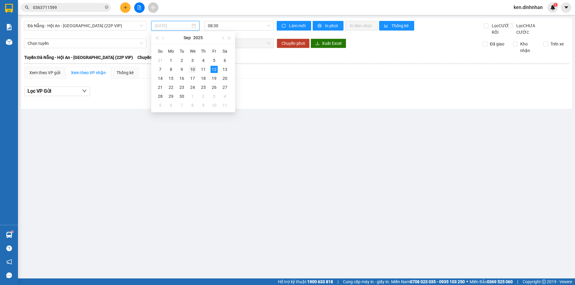
click at [194, 70] on div "10" at bounding box center [192, 69] width 7 height 7
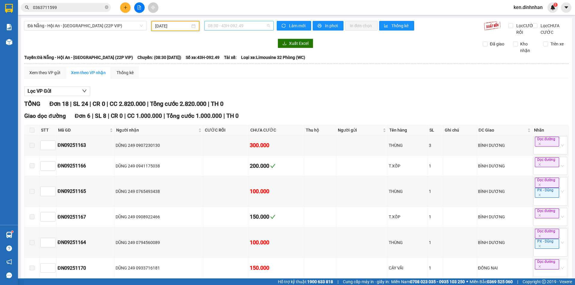
click at [228, 24] on span "08:30 - 43H-092.49" at bounding box center [239, 25] width 62 height 9
click at [170, 28] on input "[DATE]" at bounding box center [172, 26] width 35 height 7
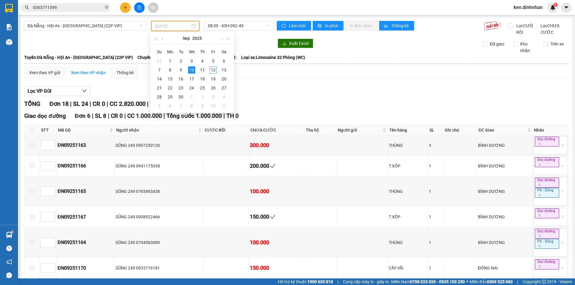
click at [200, 69] on div "11" at bounding box center [202, 70] width 7 height 7
type input "[DATE]"
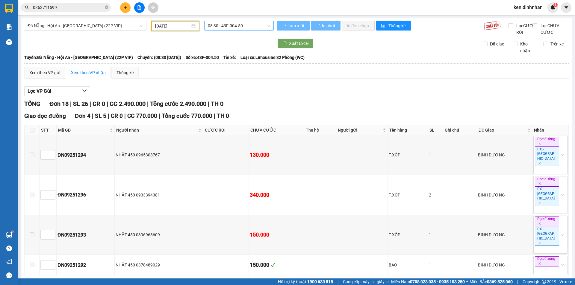
click at [217, 30] on span "08:30 - 43F-004.50" at bounding box center [239, 25] width 62 height 9
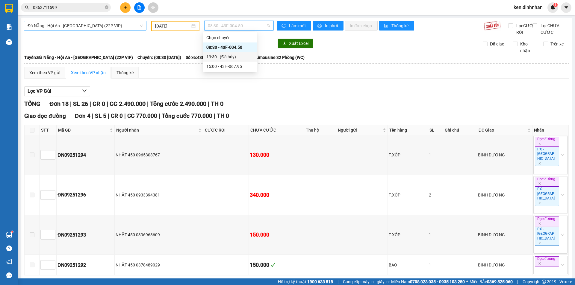
click at [99, 24] on span "Đà Nẵng - Hội An - [GEOGRAPHIC_DATA] (22P VIP)" at bounding box center [85, 25] width 115 height 9
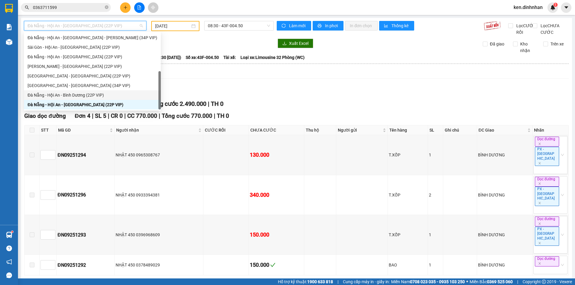
click at [95, 95] on div "Đà Nẵng - Hội An - Bình Dương (22P VIP)" at bounding box center [93, 95] width 130 height 7
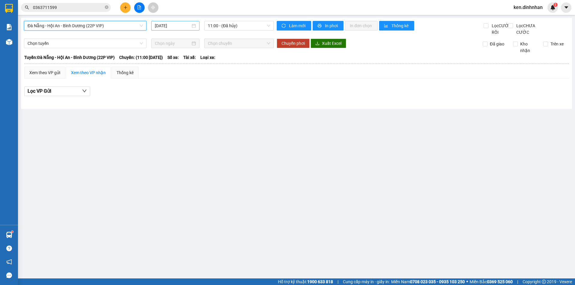
click at [173, 22] on div "[DATE]" at bounding box center [175, 26] width 48 height 10
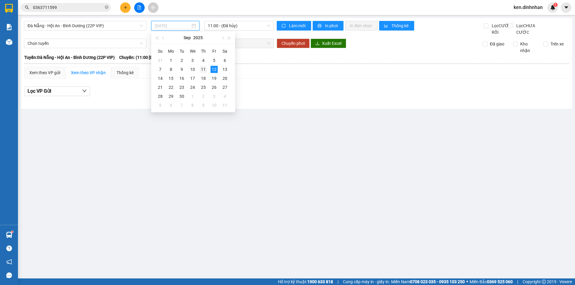
click at [205, 68] on div "11" at bounding box center [203, 69] width 7 height 7
type input "[DATE]"
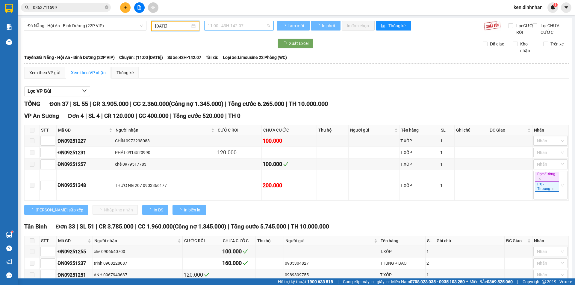
click at [234, 24] on span "11:00 - 43H-142.07" at bounding box center [239, 25] width 62 height 9
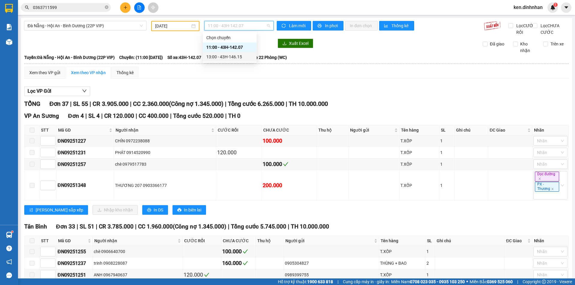
click at [238, 58] on div "13:00 - 43H-146.15" at bounding box center [229, 57] width 47 height 7
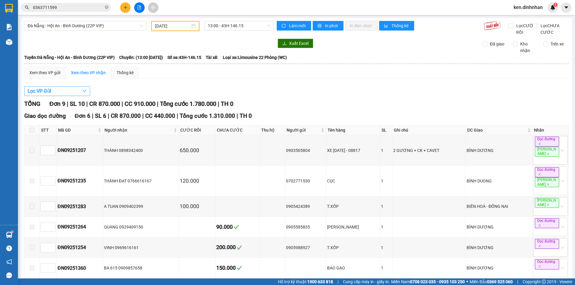
click at [44, 95] on span "Lọc VP Gửi" at bounding box center [40, 90] width 24 height 7
click at [59, 141] on span "VP An Sương" at bounding box center [49, 141] width 30 height 8
click at [34, 141] on input "VP An Sương" at bounding box center [31, 141] width 5 height 5
checkbox input "true"
click at [41, 147] on button "Lọc" at bounding box center [37, 151] width 16 height 10
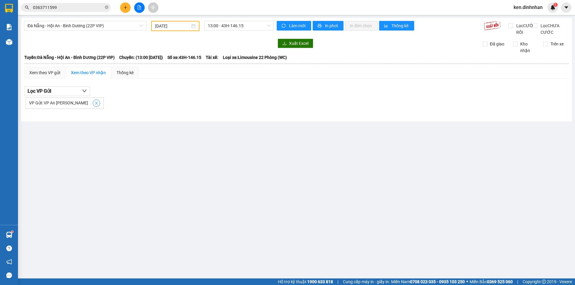
click at [94, 105] on icon "close" at bounding box center [96, 103] width 4 height 4
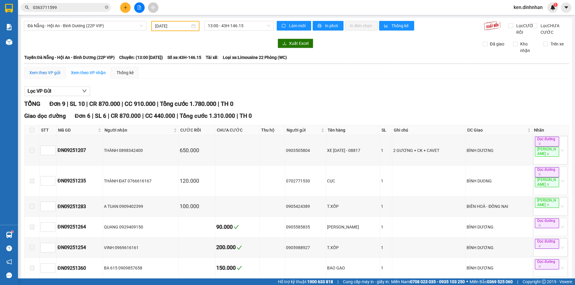
click at [56, 76] on div "Xem theo VP gửi" at bounding box center [44, 72] width 31 height 7
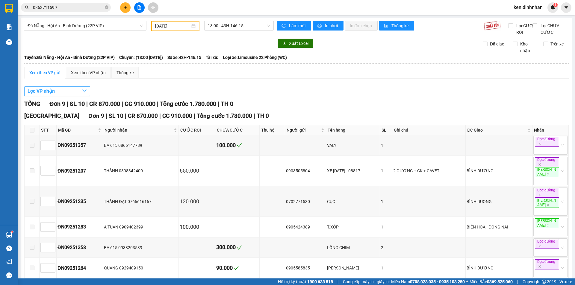
click at [60, 96] on button "Lọc VP nhận" at bounding box center [57, 92] width 66 height 10
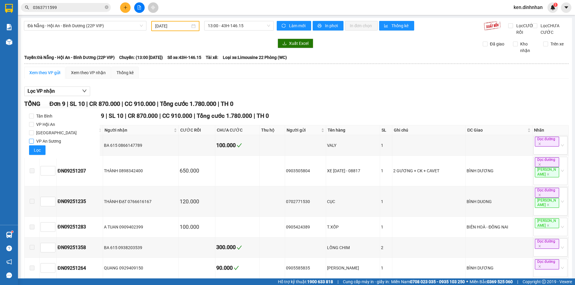
drag, startPoint x: 47, startPoint y: 138, endPoint x: 38, endPoint y: 150, distance: 14.5
click at [47, 139] on span "VP An Sương" at bounding box center [49, 141] width 30 height 8
click at [34, 139] on input "VP An Sương" at bounding box center [31, 141] width 5 height 5
checkbox input "true"
click at [37, 151] on span "Lọc" at bounding box center [37, 150] width 7 height 7
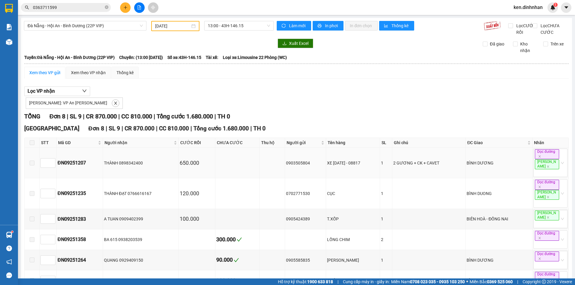
scroll to position [64, 0]
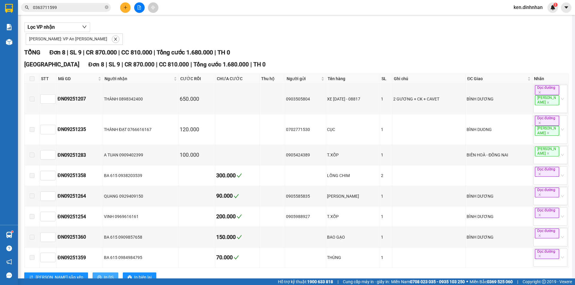
click at [93, 273] on button "In DS" at bounding box center [106, 278] width 26 height 10
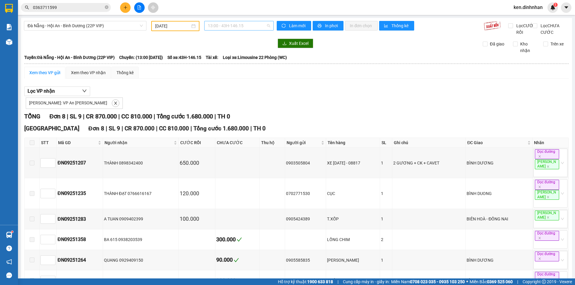
click at [220, 29] on span "13:00 - 43H-146.15" at bounding box center [239, 25] width 62 height 9
click at [224, 45] on div "11:00 - 43H-142.07" at bounding box center [229, 47] width 47 height 7
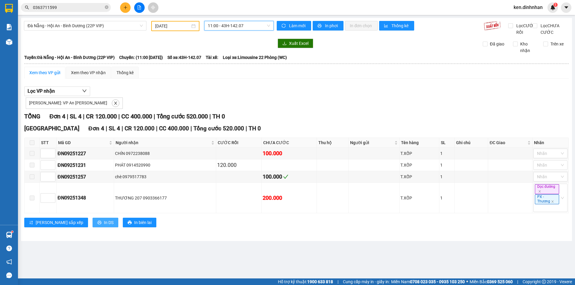
click at [93, 228] on button "In DS" at bounding box center [106, 223] width 26 height 10
